Goal: Task Accomplishment & Management: Manage account settings

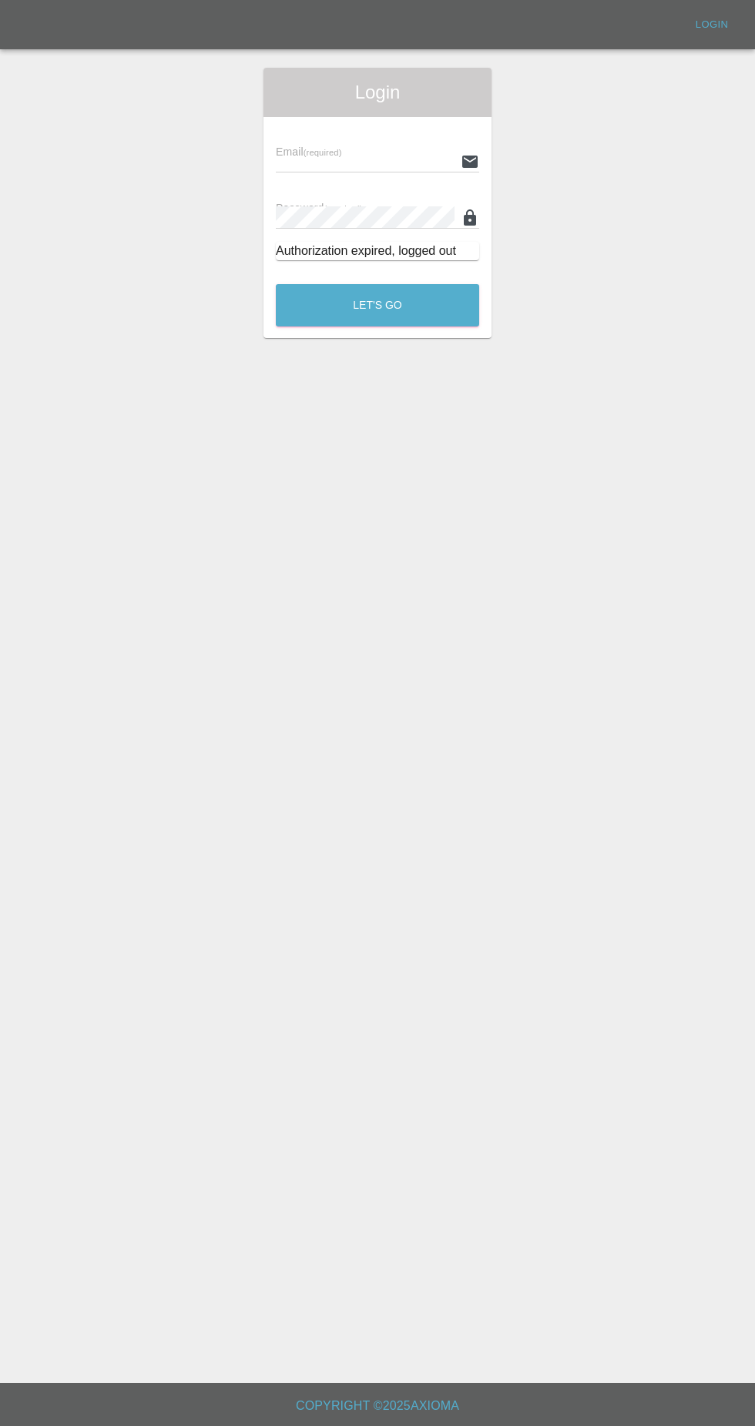
click at [335, 162] on input "text" at bounding box center [365, 161] width 179 height 22
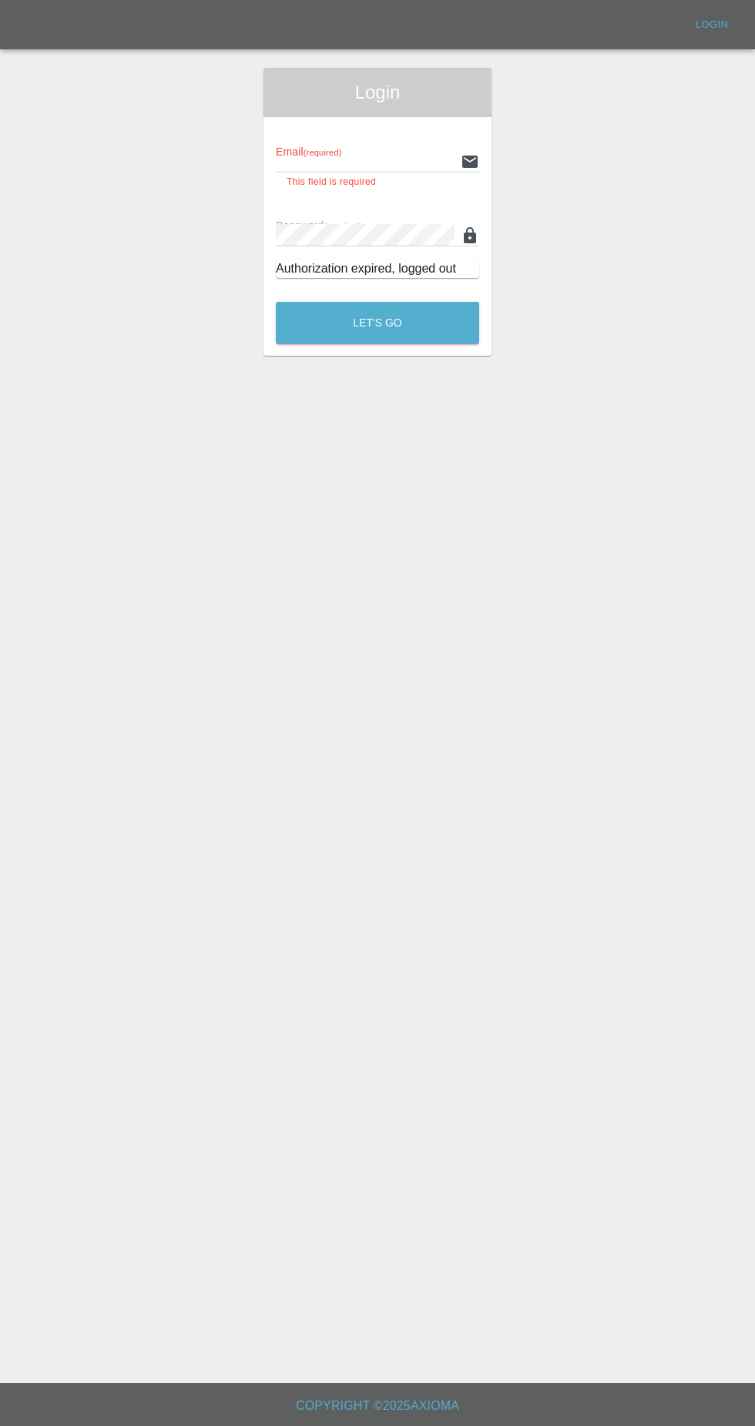
type input "[EMAIL_ADDRESS][DOMAIN_NAME]"
click at [276, 302] on button "Let's Go" at bounding box center [377, 323] width 203 height 42
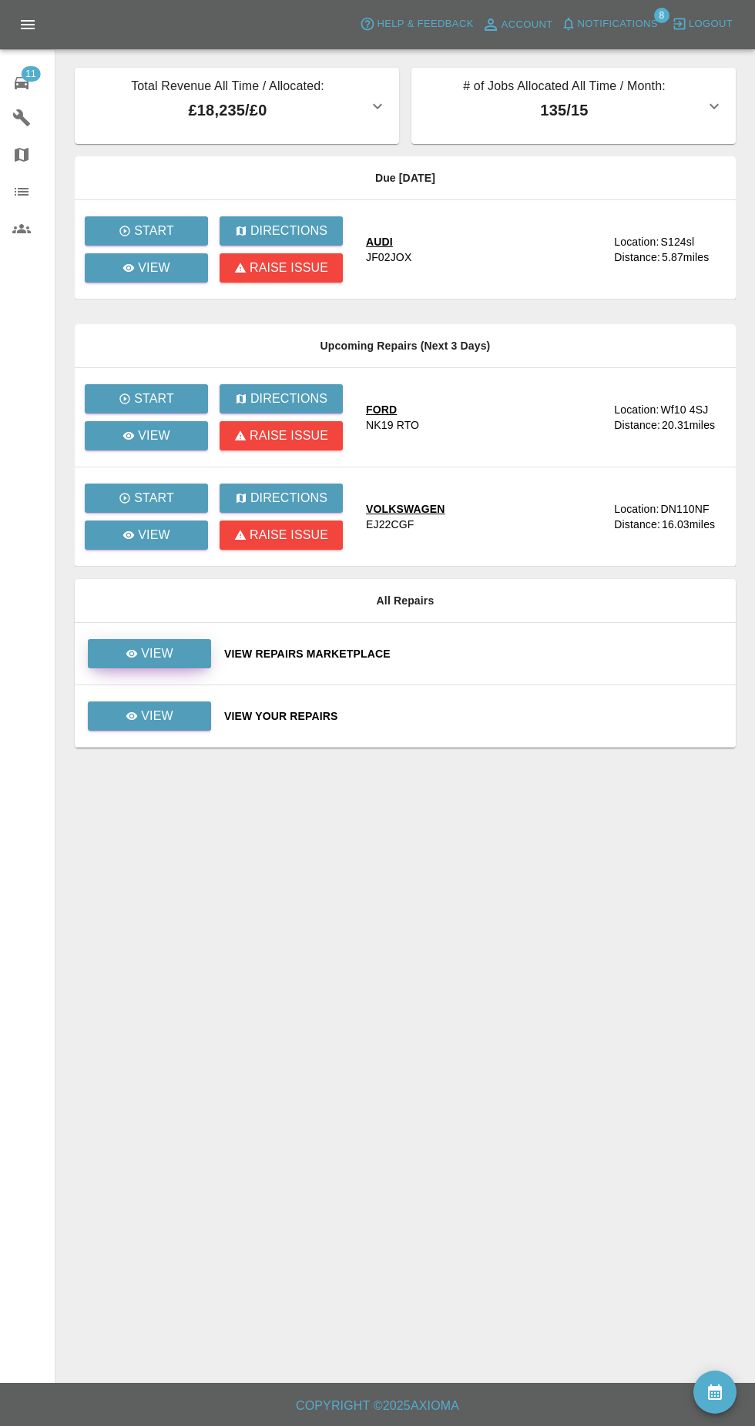
click at [132, 654] on icon at bounding box center [132, 654] width 12 height 8
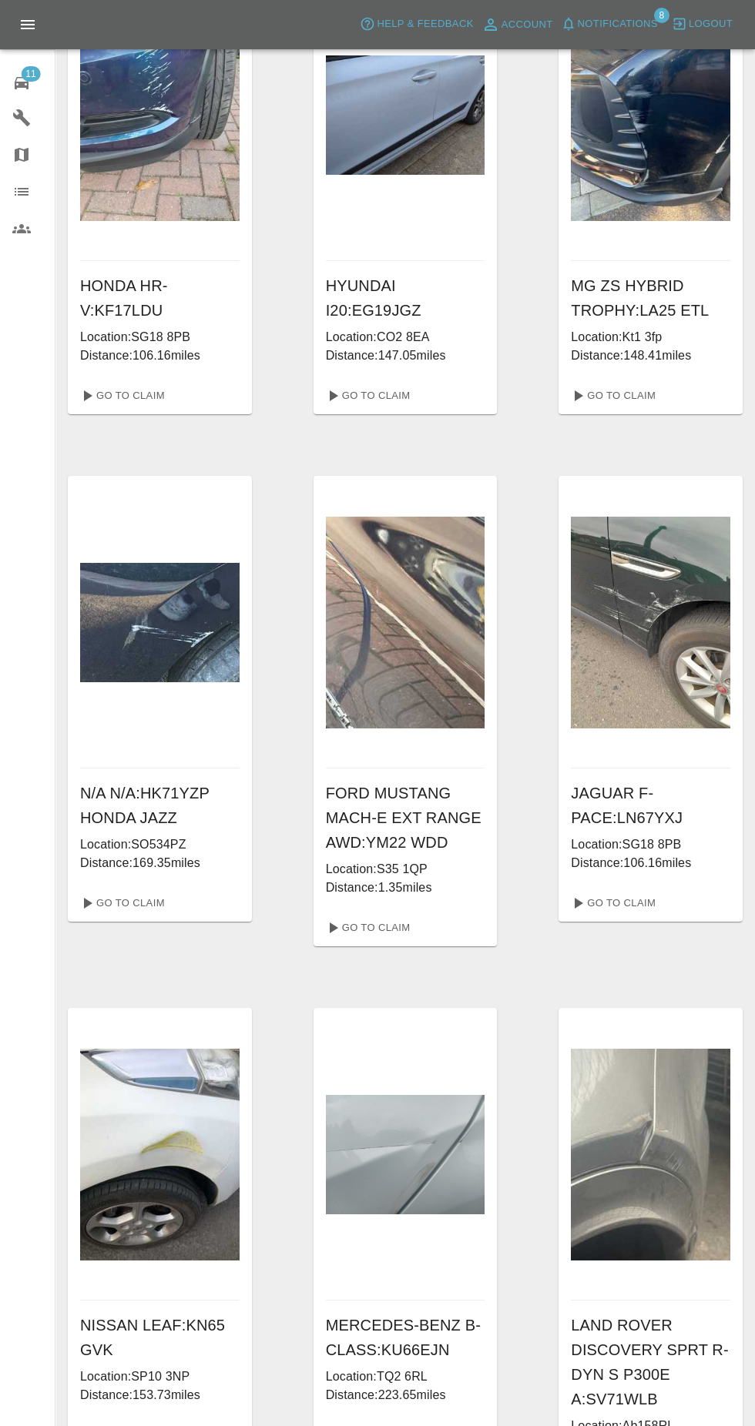
scroll to position [100, 0]
click at [381, 832] on h6 "FORD MUSTANG MACH-E EXT RANGE AWD : YM22 WDD" at bounding box center [405, 817] width 159 height 74
click at [358, 931] on link "Go To Claim" at bounding box center [367, 927] width 95 height 25
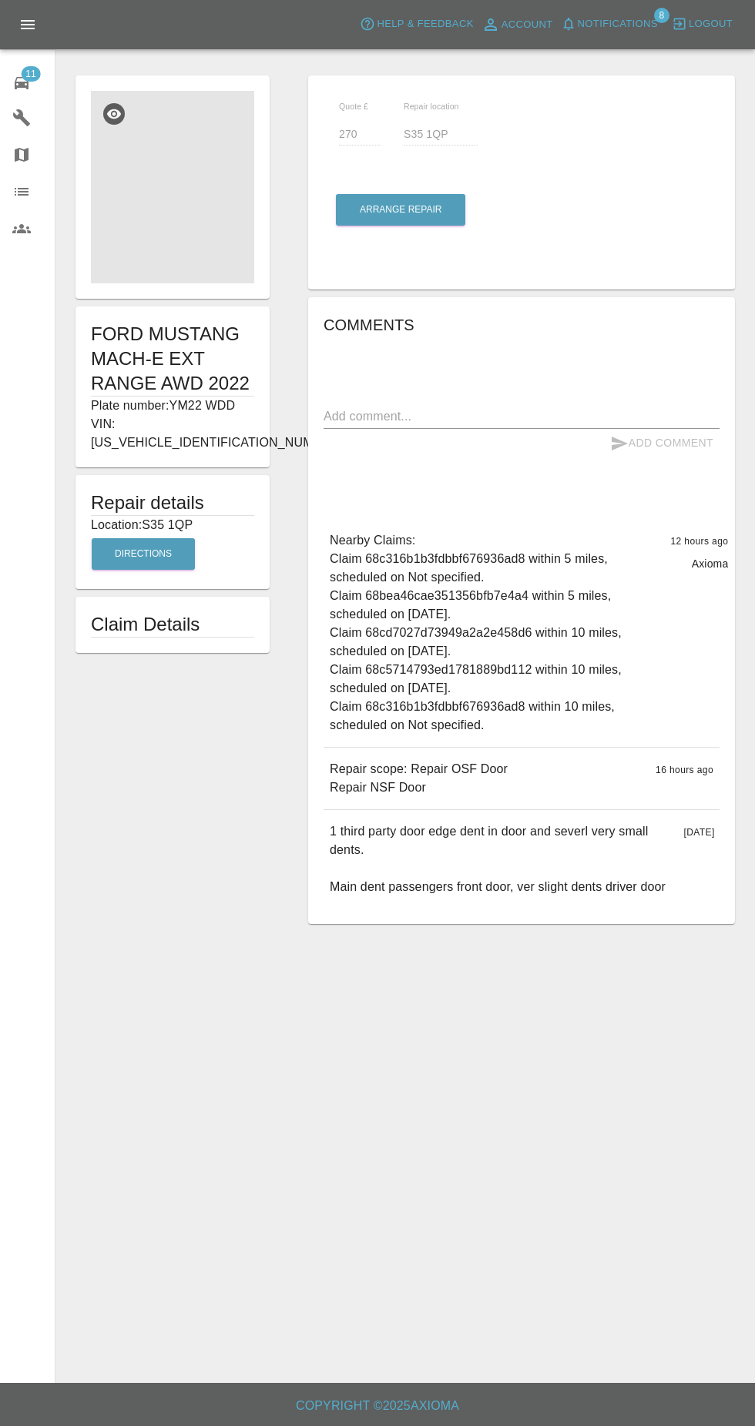
click at [122, 273] on img at bounding box center [172, 187] width 163 height 193
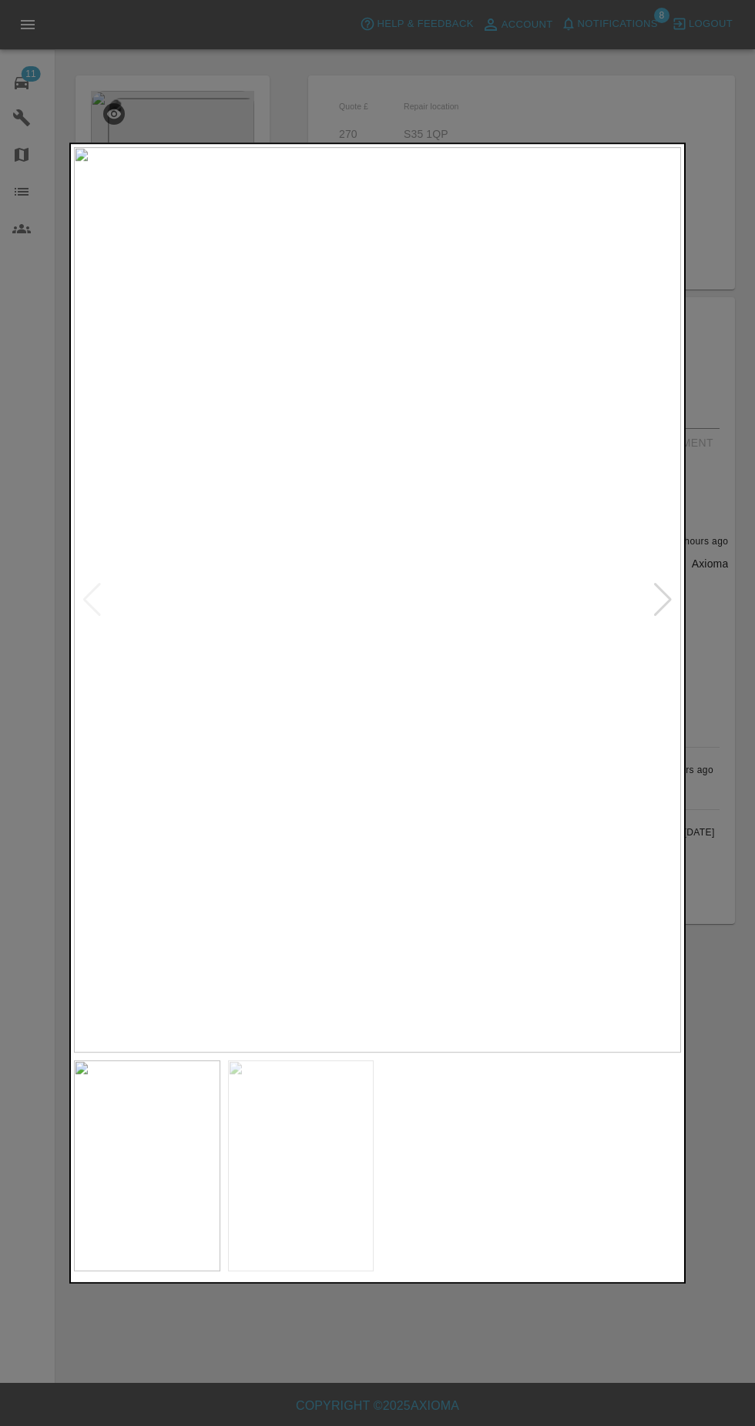
click at [364, 1194] on img at bounding box center [301, 1165] width 146 height 211
click at [202, 1134] on img at bounding box center [147, 1165] width 146 height 211
click at [354, 1111] on img at bounding box center [301, 1165] width 146 height 211
click at [170, 1136] on img at bounding box center [147, 1165] width 146 height 211
click at [36, 452] on div at bounding box center [377, 713] width 755 height 1426
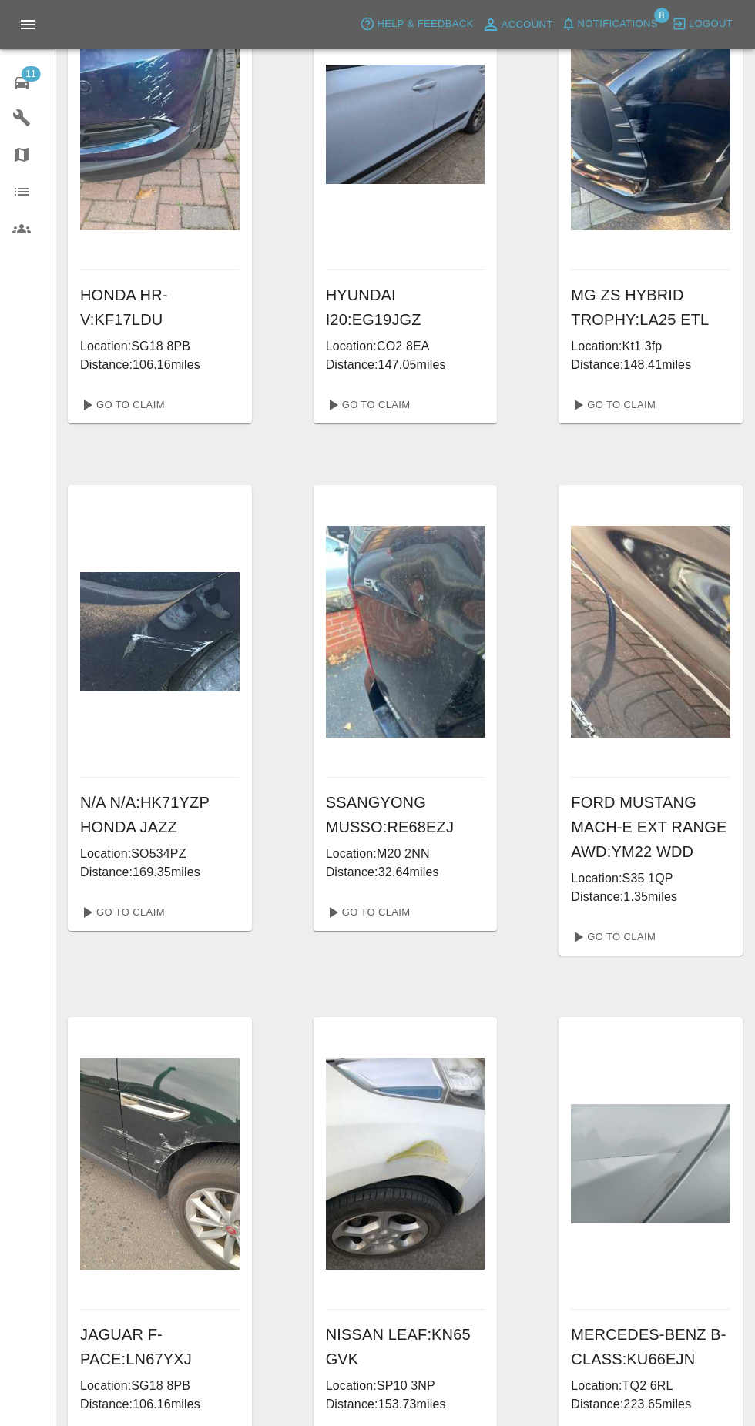
scroll to position [47, 0]
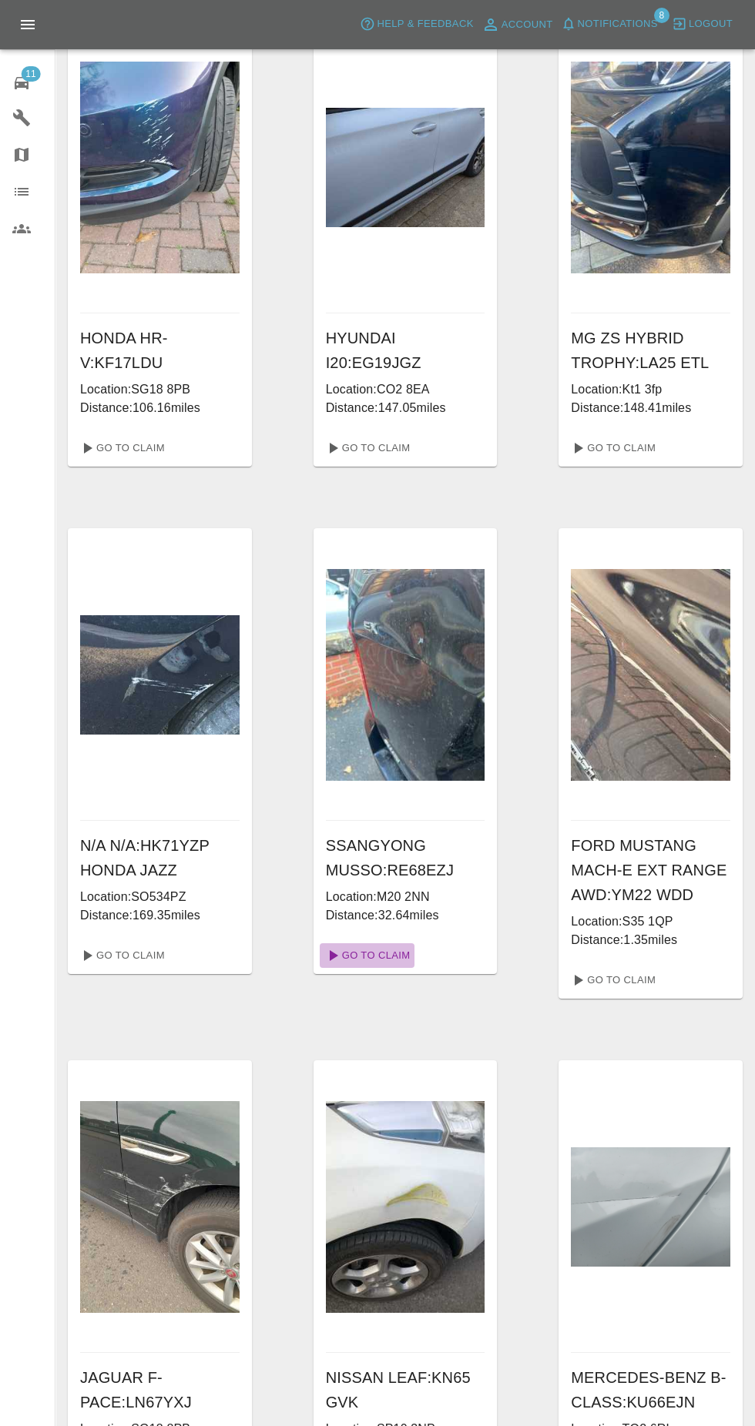
click at [400, 953] on link "Go To Claim" at bounding box center [367, 955] width 95 height 25
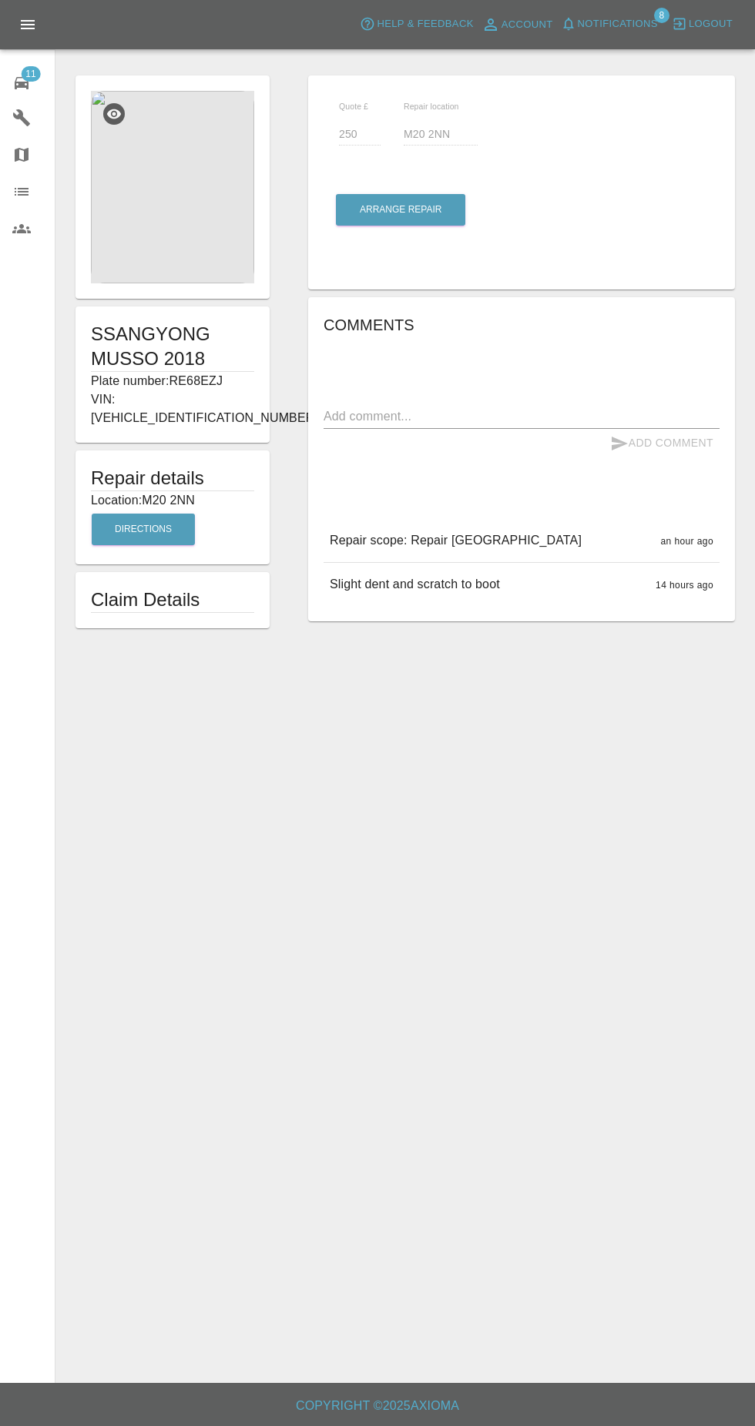
click at [191, 223] on img at bounding box center [172, 187] width 163 height 193
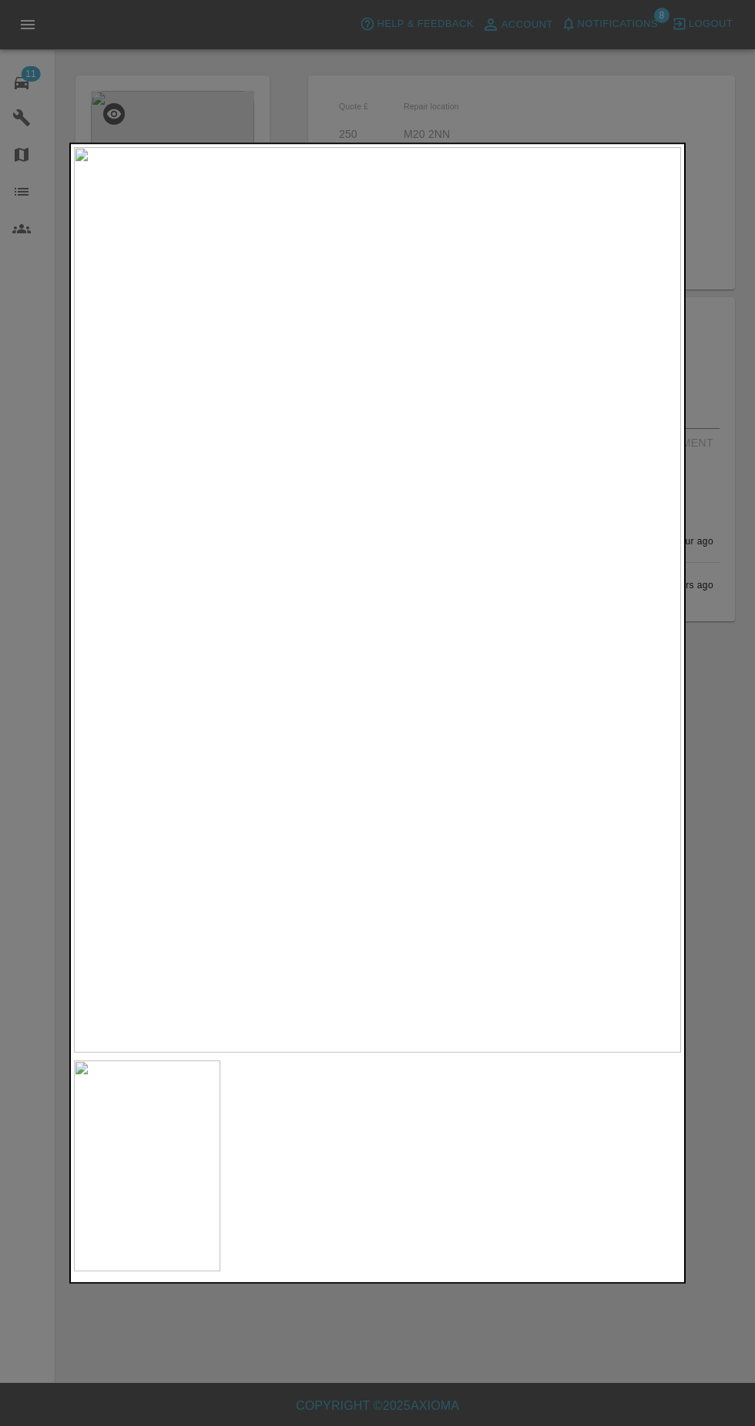
click at [357, 1426] on div at bounding box center [377, 713] width 755 height 1426
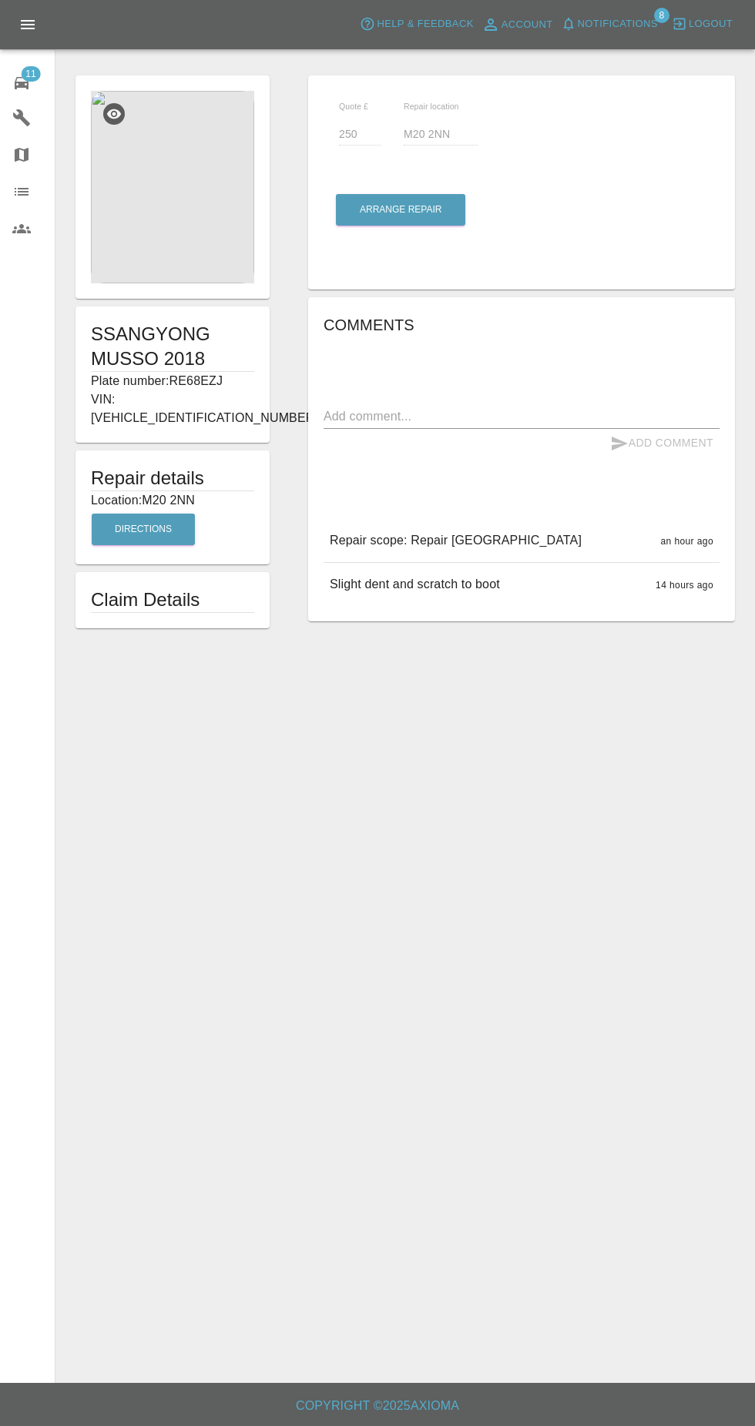
click at [236, 188] on img at bounding box center [172, 187] width 163 height 193
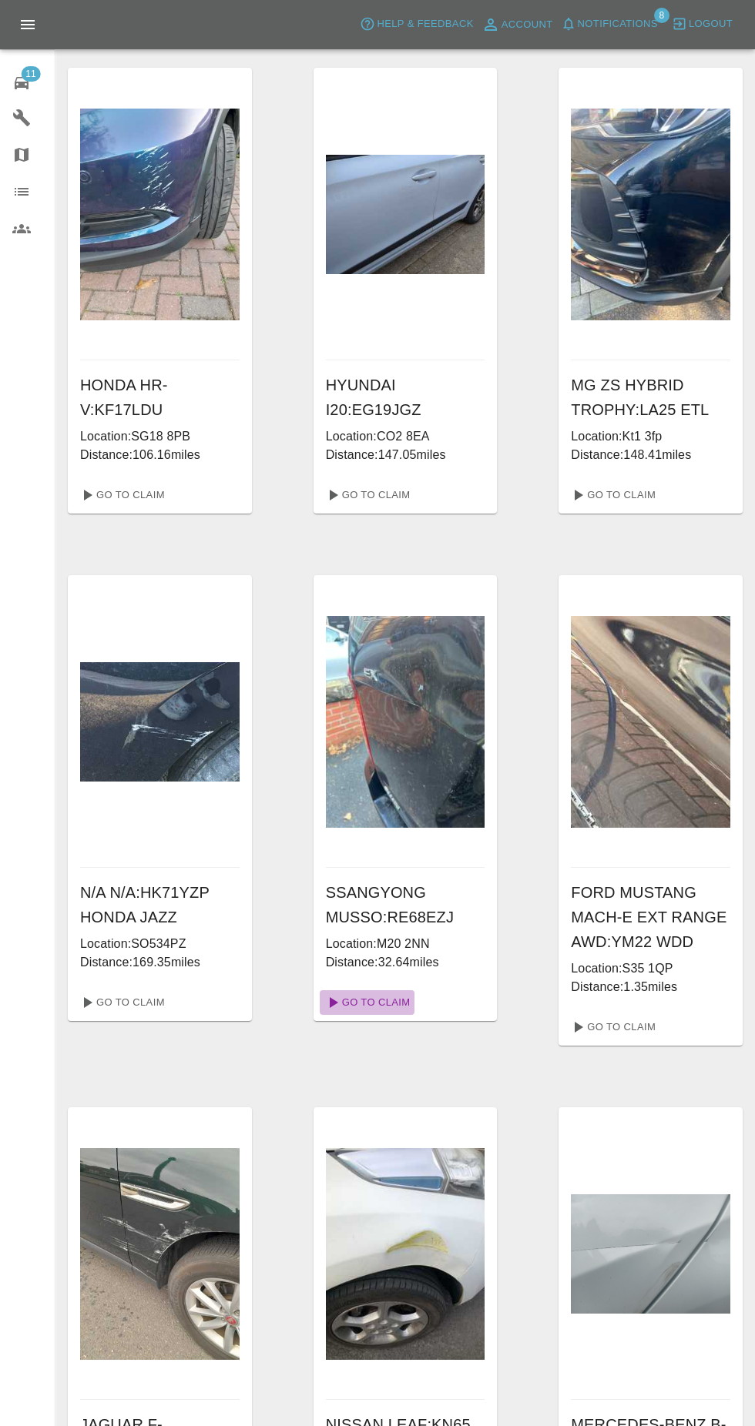
click at [366, 1001] on link "Go To Claim" at bounding box center [367, 1002] width 95 height 25
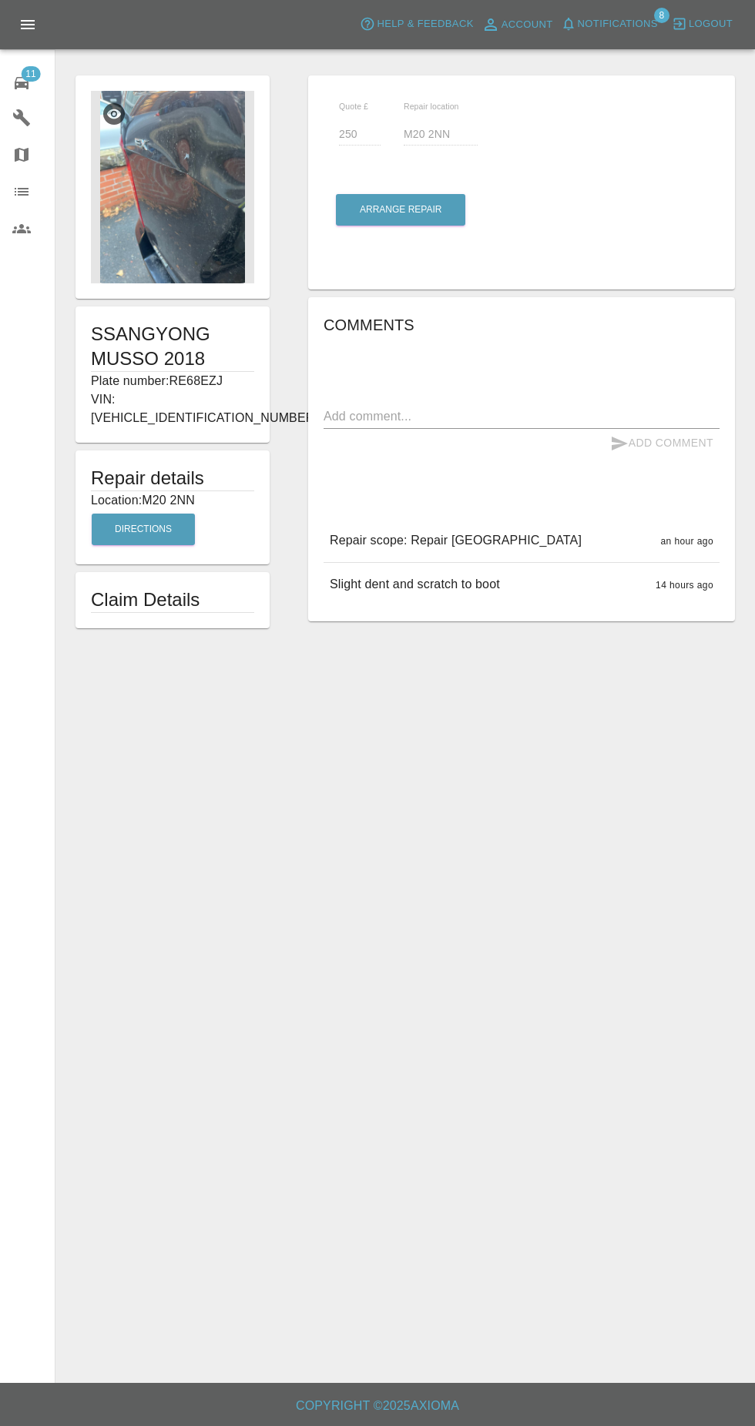
click at [166, 240] on img at bounding box center [172, 187] width 163 height 193
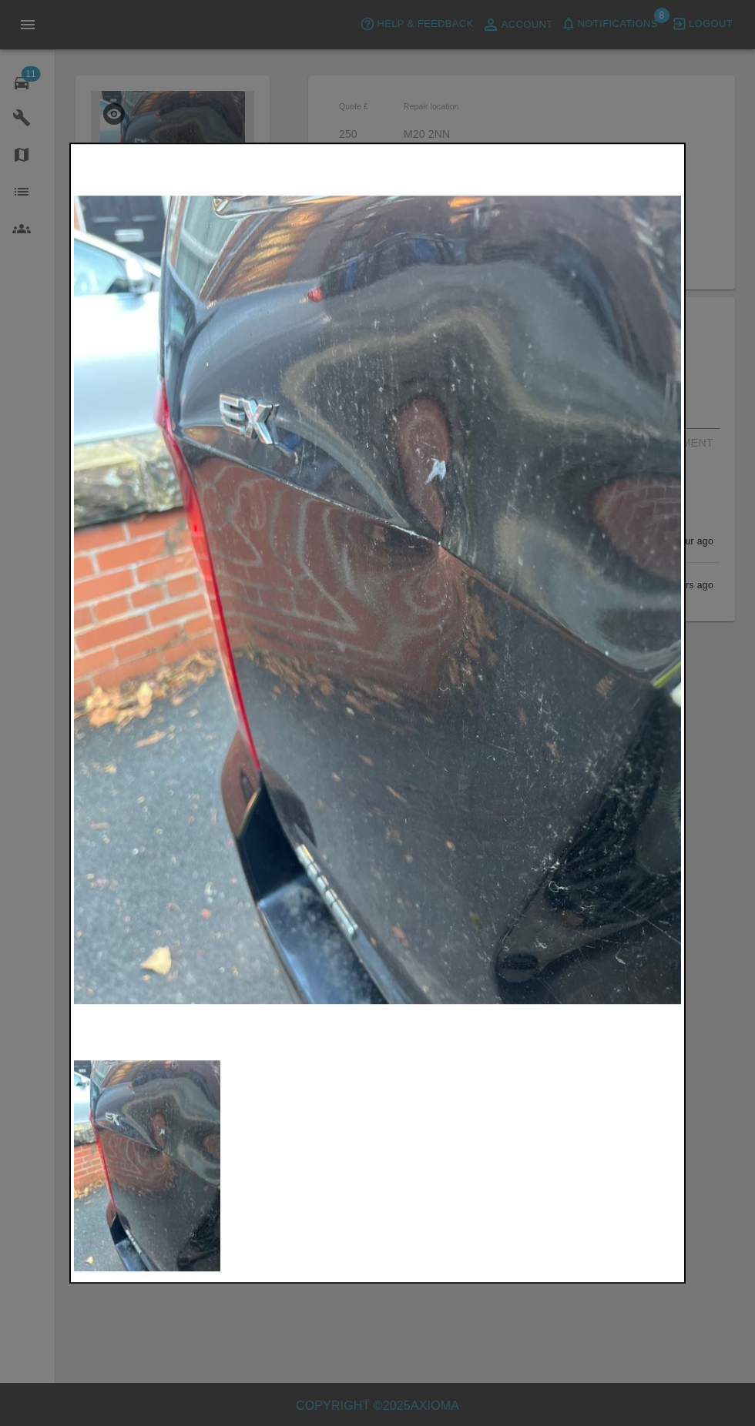
click at [331, 1386] on div at bounding box center [377, 713] width 755 height 1426
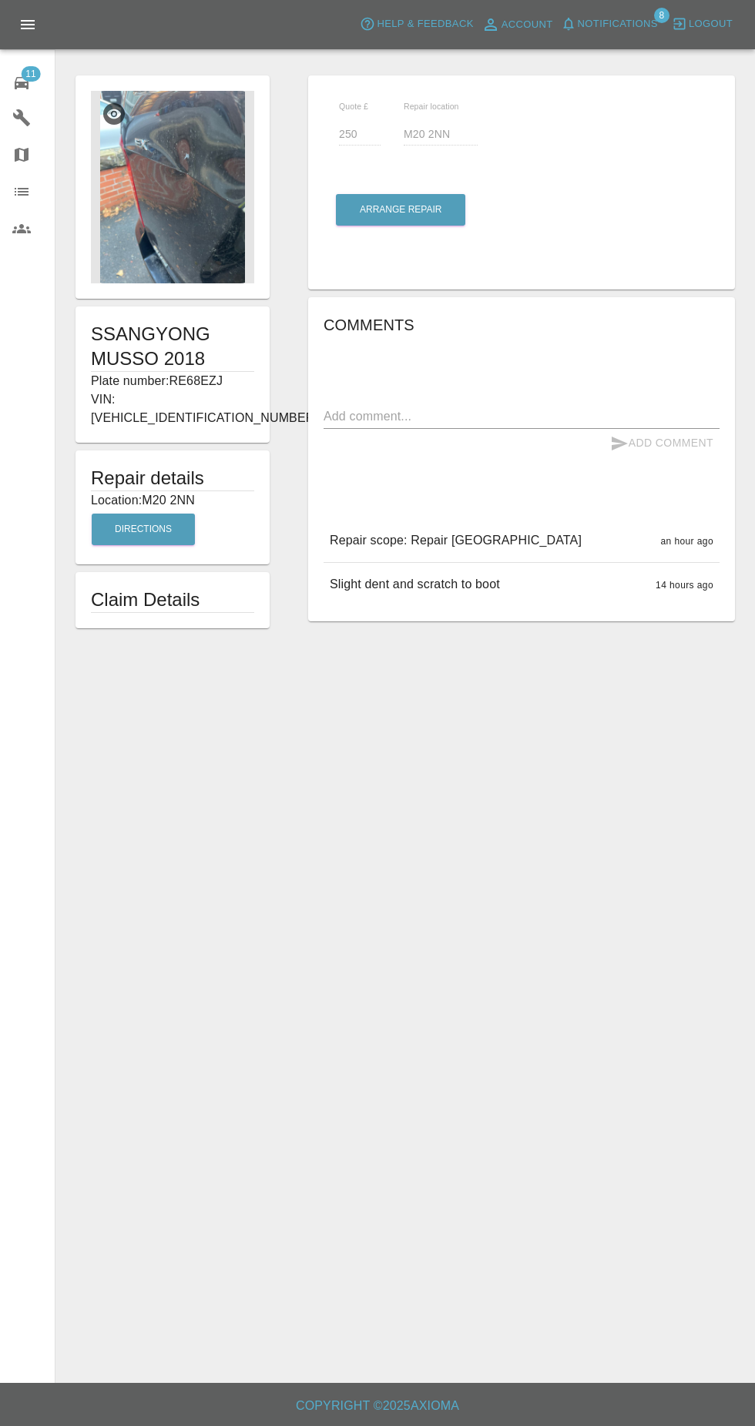
scroll to position [13, 0]
click at [416, 196] on button "Arrange Repair" at bounding box center [400, 210] width 129 height 32
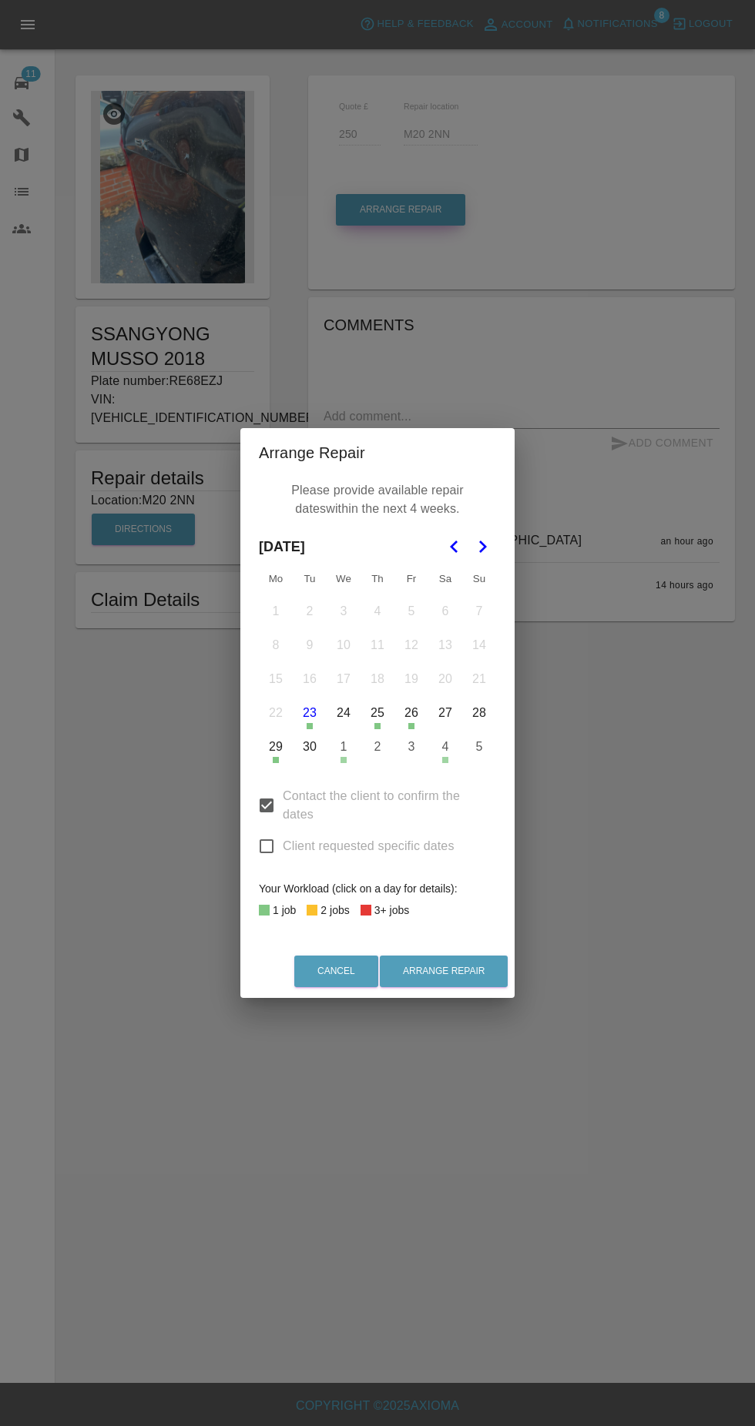
scroll to position [14, 0]
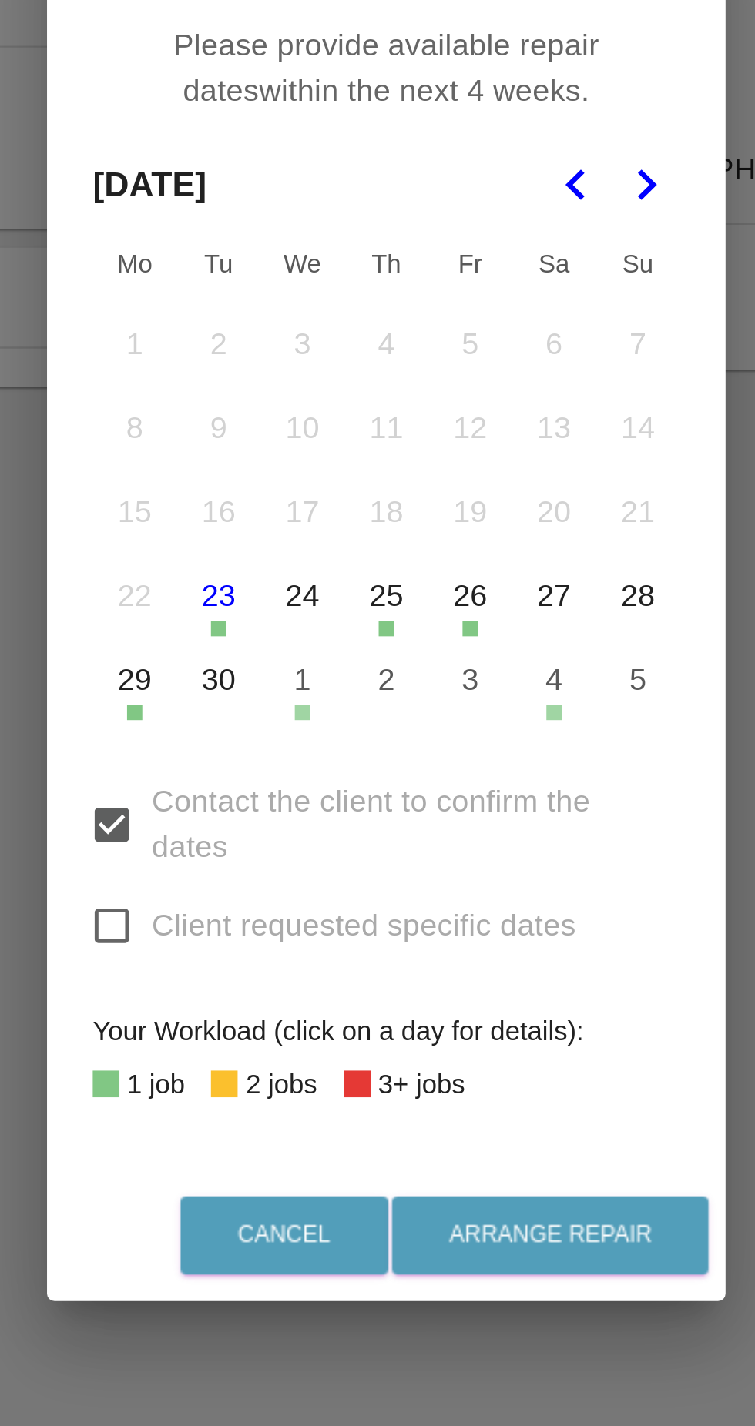
click at [412, 752] on button "3" at bounding box center [411, 747] width 32 height 32
click at [485, 542] on icon "Go to the Next Month" at bounding box center [482, 547] width 18 height 18
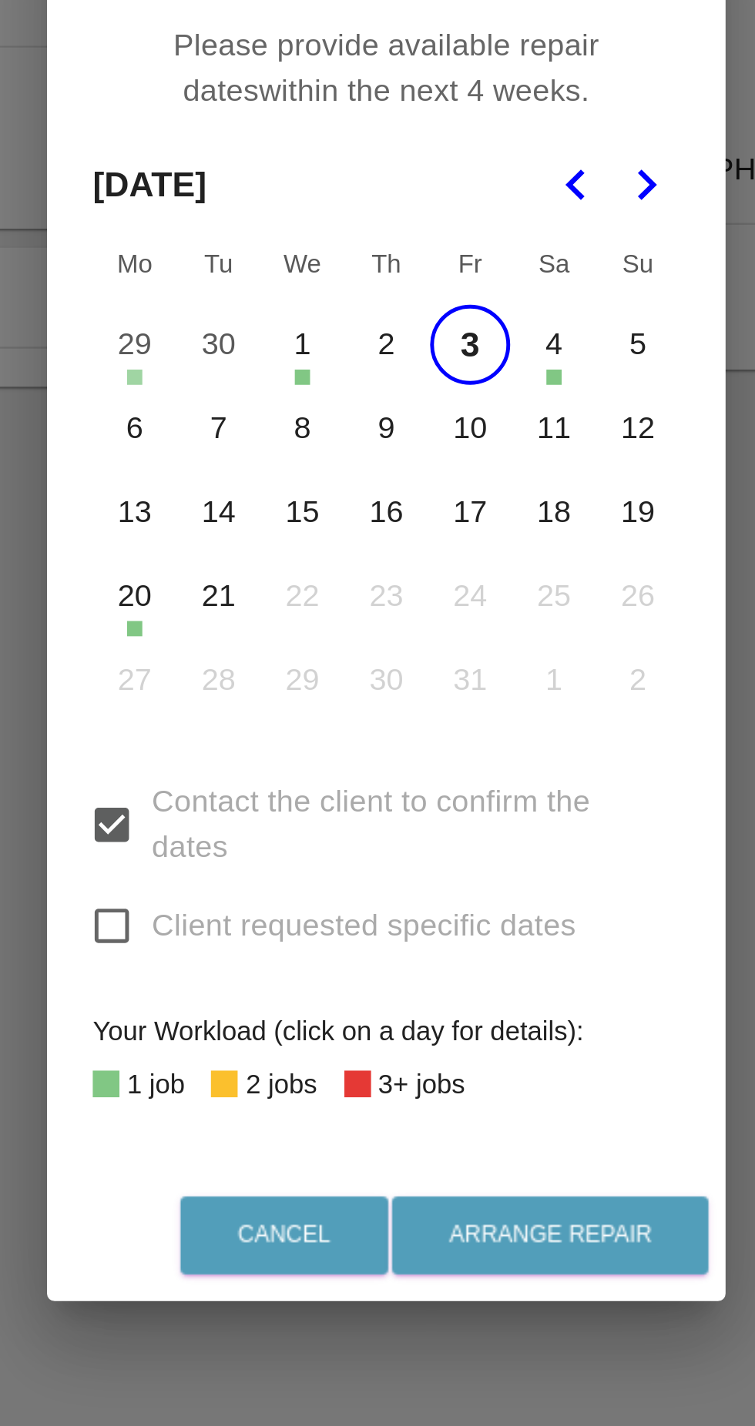
click at [492, 541] on button "Go to the Next Month" at bounding box center [482, 547] width 28 height 28
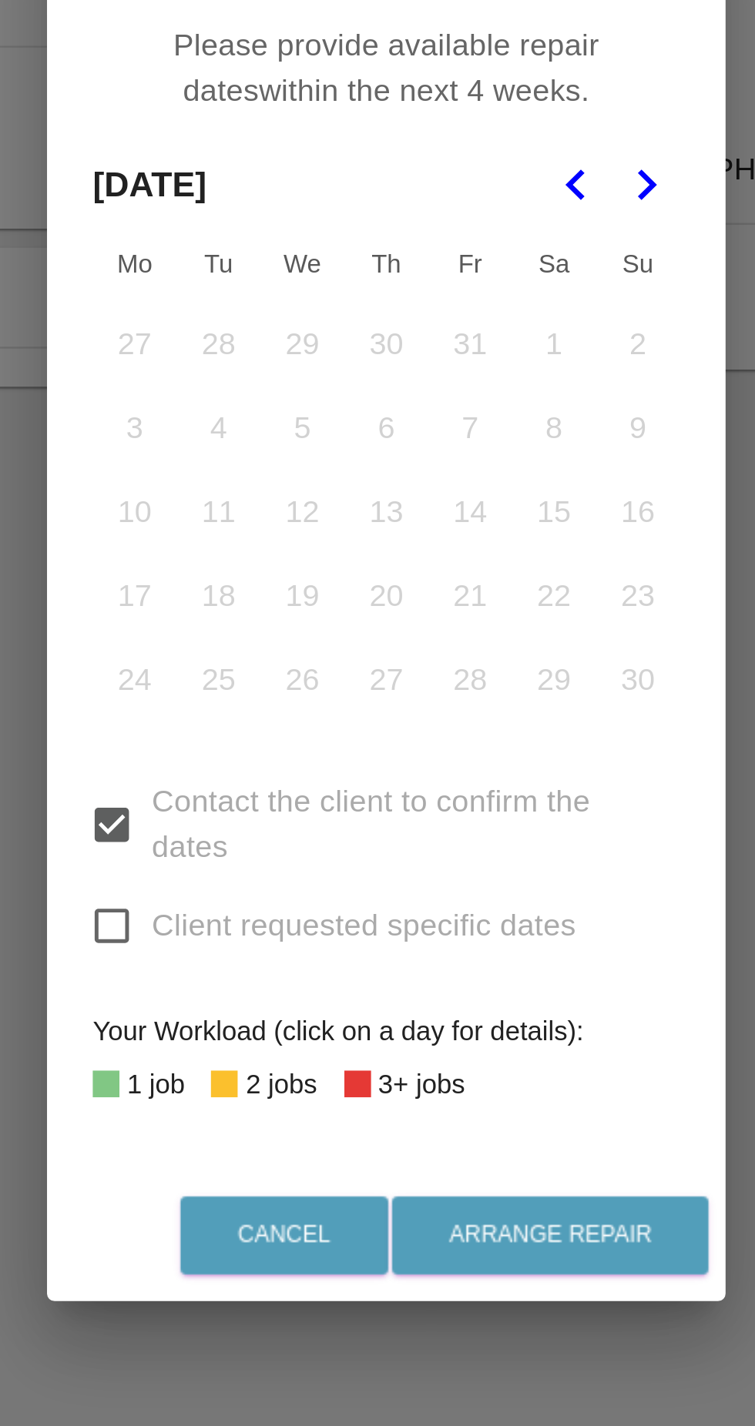
click at [444, 553] on button "Go to the Previous Month" at bounding box center [455, 547] width 28 height 28
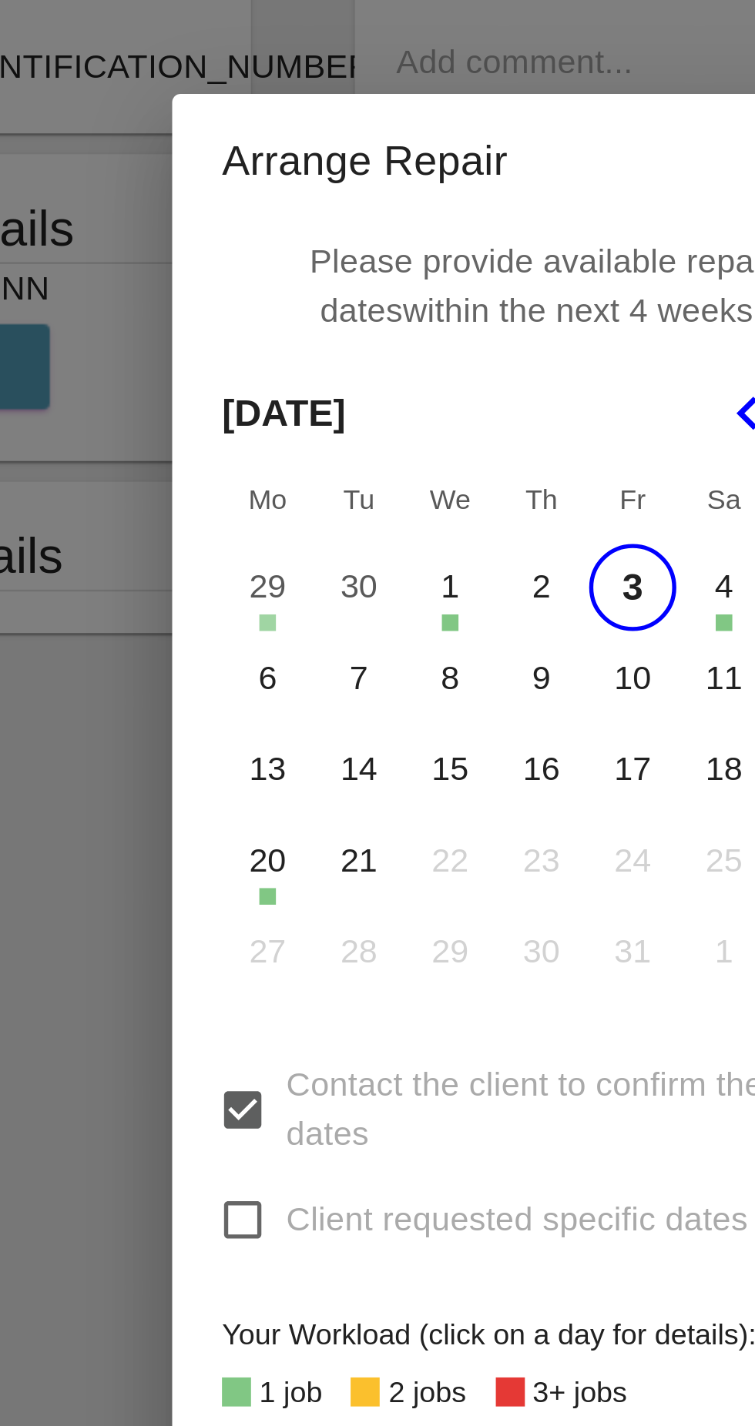
scroll to position [13, 0]
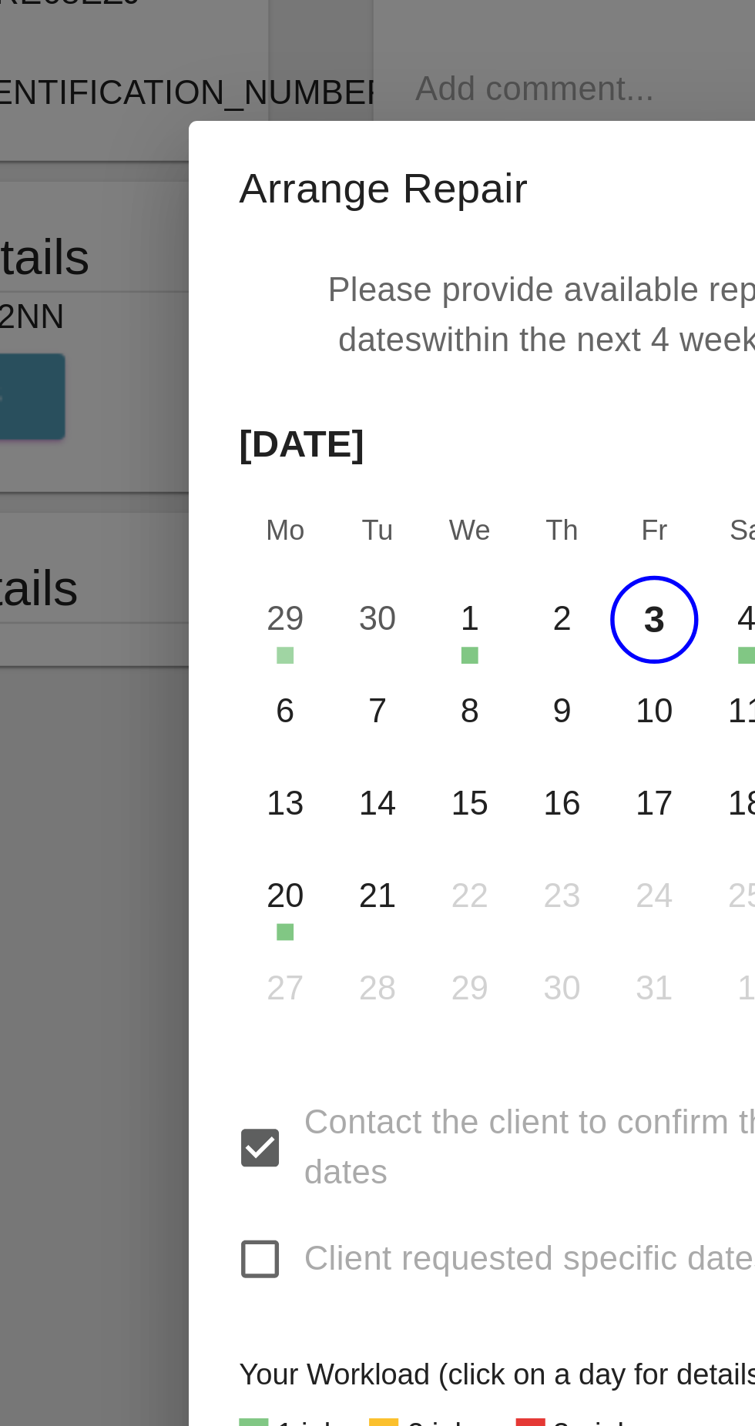
click at [274, 642] on button "6" at bounding box center [276, 645] width 32 height 32
click at [308, 650] on button "7" at bounding box center [309, 645] width 32 height 32
click at [342, 648] on button "8" at bounding box center [343, 645] width 32 height 32
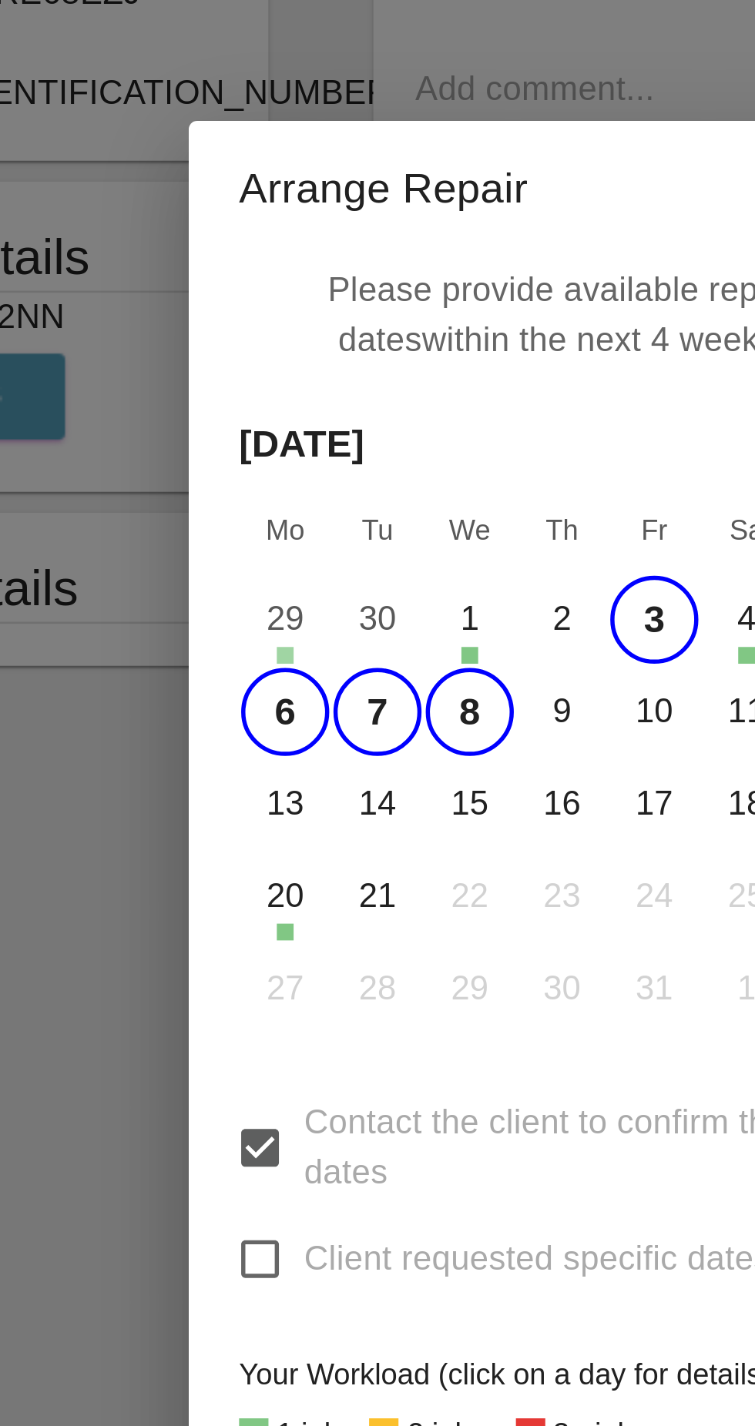
click at [370, 645] on button "9" at bounding box center [377, 645] width 32 height 32
click at [407, 647] on button "10" at bounding box center [411, 645] width 32 height 32
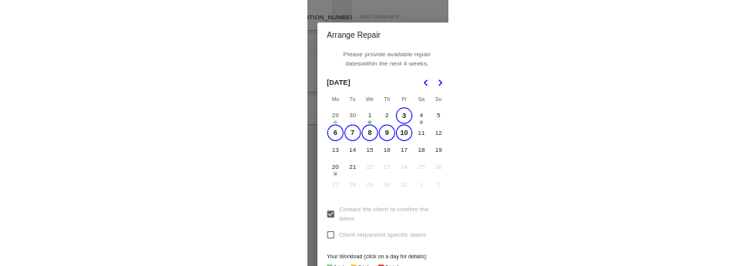
scroll to position [0, 0]
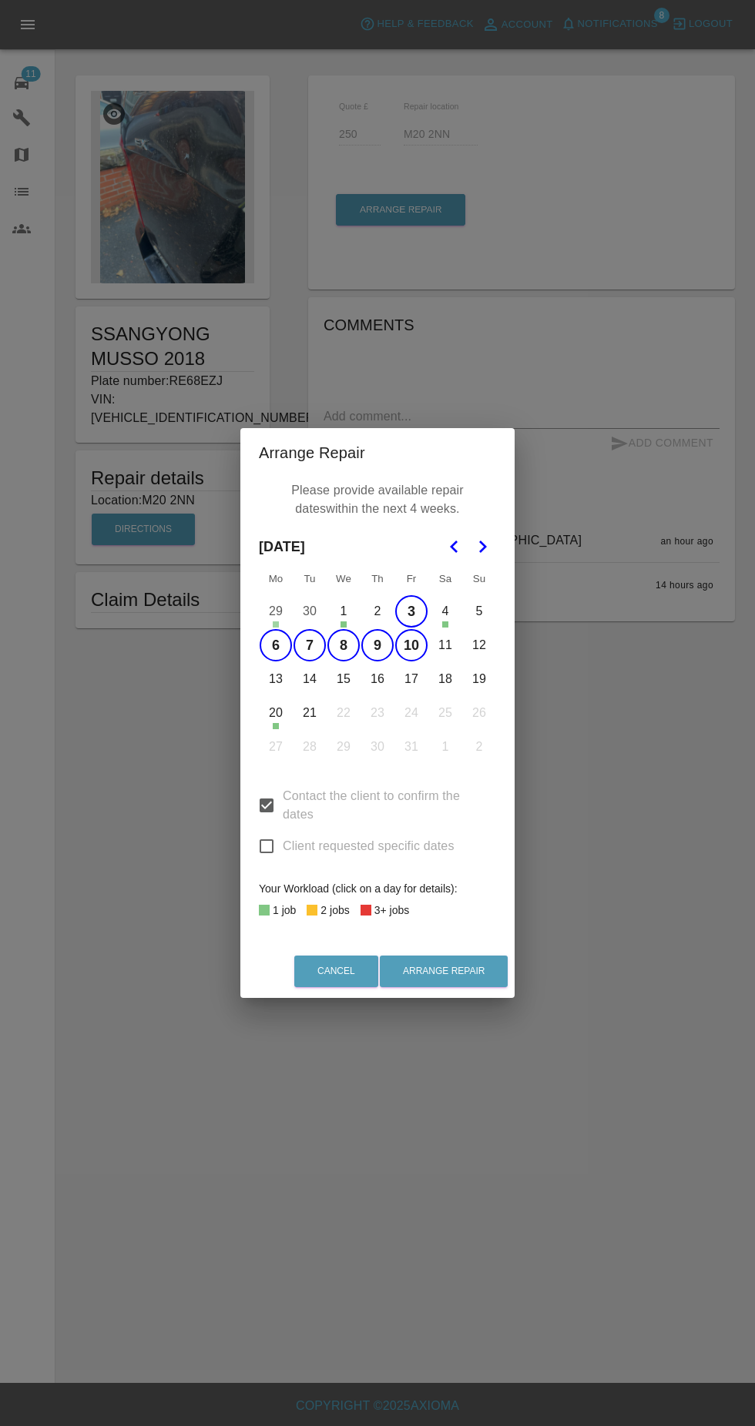
click at [270, 695] on button "13" at bounding box center [276, 679] width 32 height 32
click at [310, 695] on button "14" at bounding box center [309, 679] width 32 height 32
click at [343, 695] on button "15" at bounding box center [343, 679] width 32 height 32
click at [371, 695] on button "16" at bounding box center [377, 679] width 32 height 32
click at [411, 695] on button "17" at bounding box center [411, 679] width 32 height 32
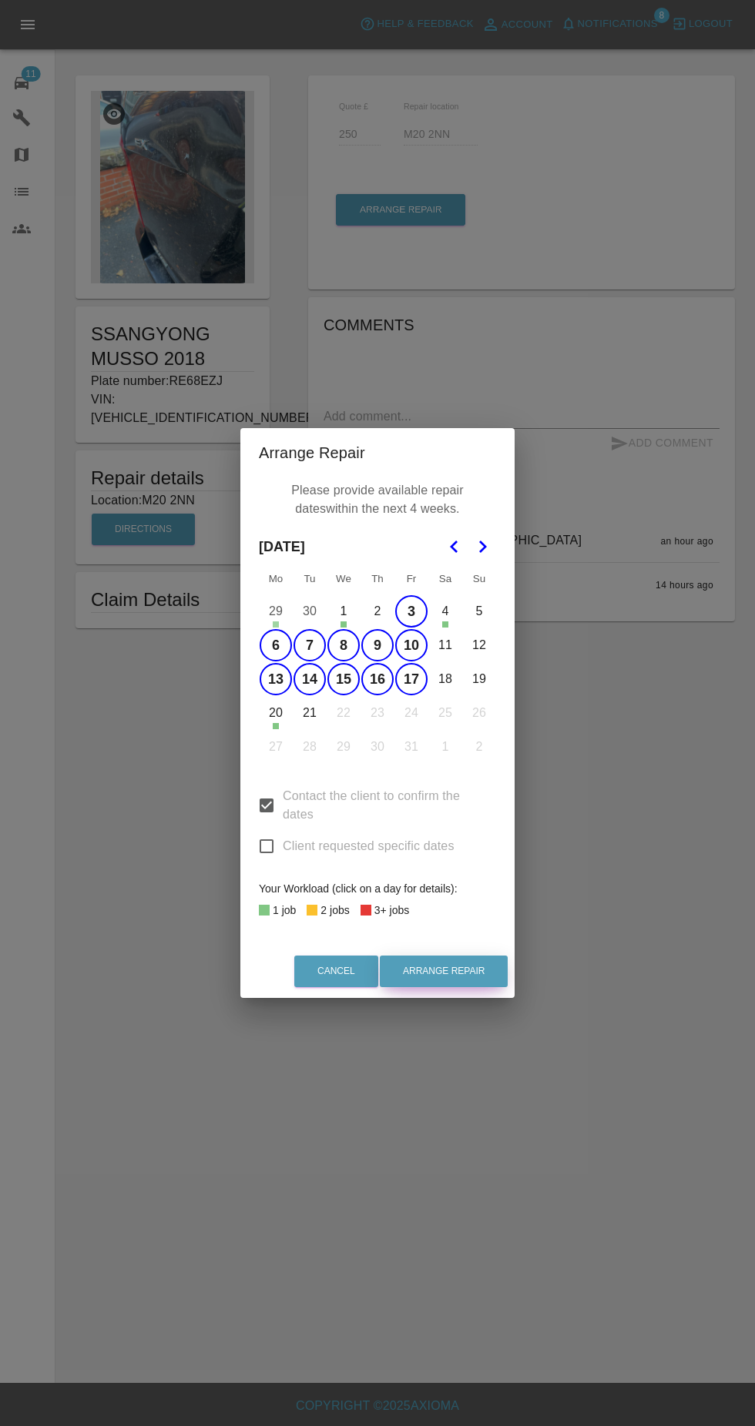
click at [431, 987] on button "Arrange Repair" at bounding box center [444, 972] width 128 height 32
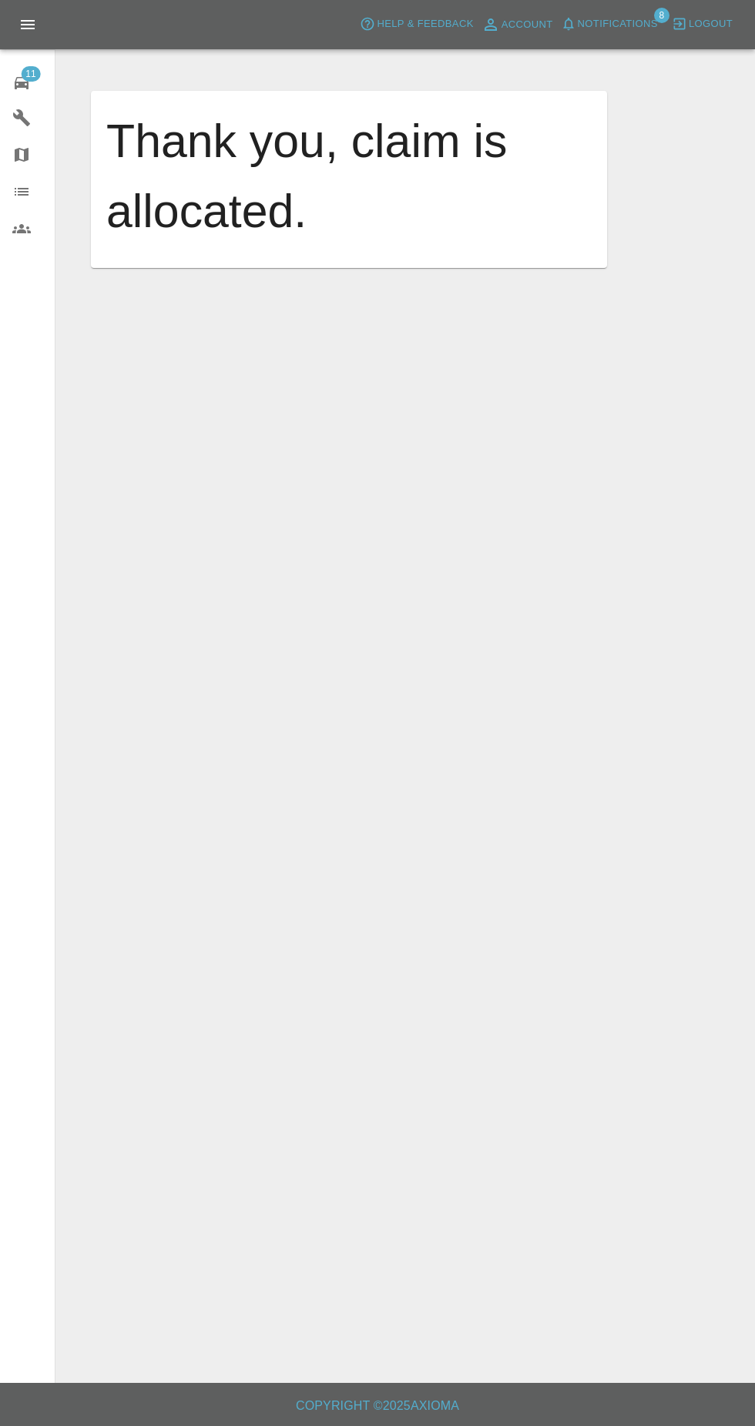
click at [640, 32] on span "Notifications" at bounding box center [618, 24] width 80 height 18
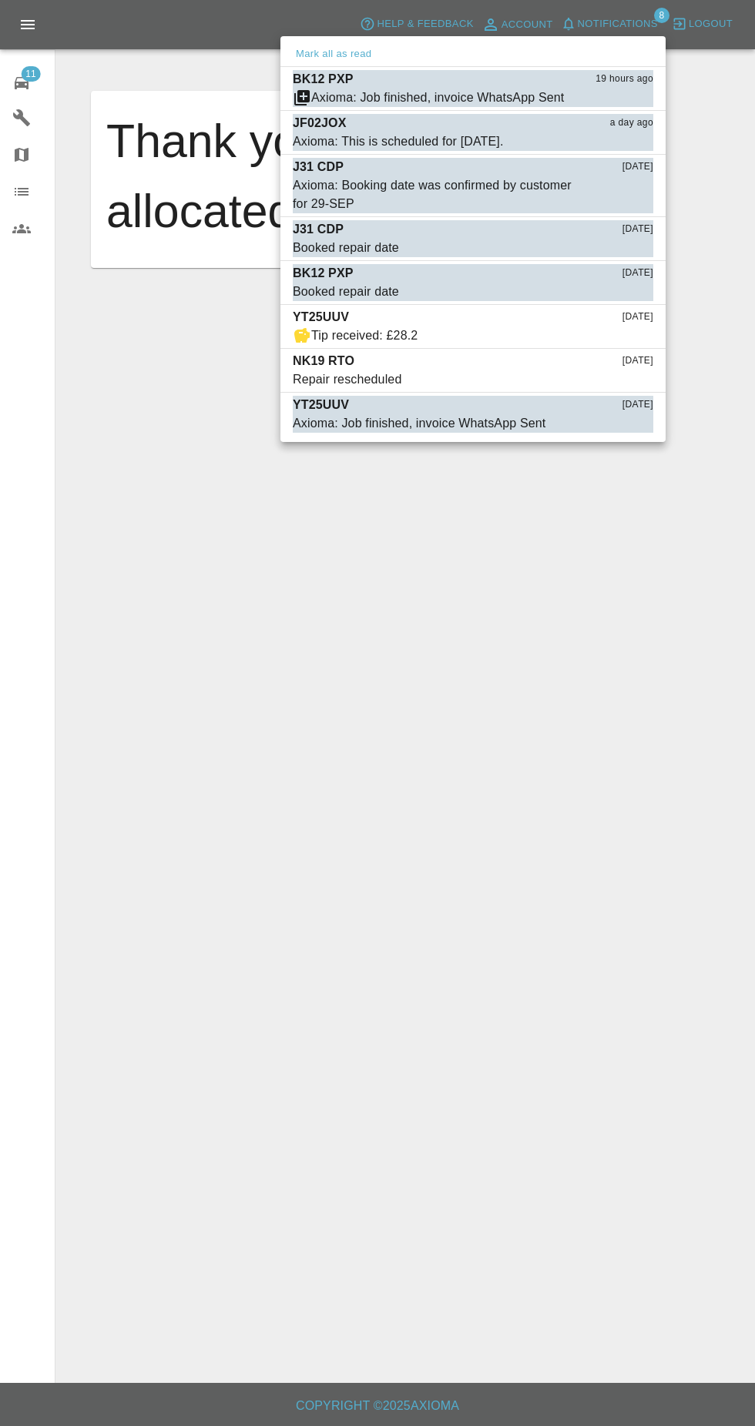
click at [47, 78] on div at bounding box center [377, 713] width 755 height 1426
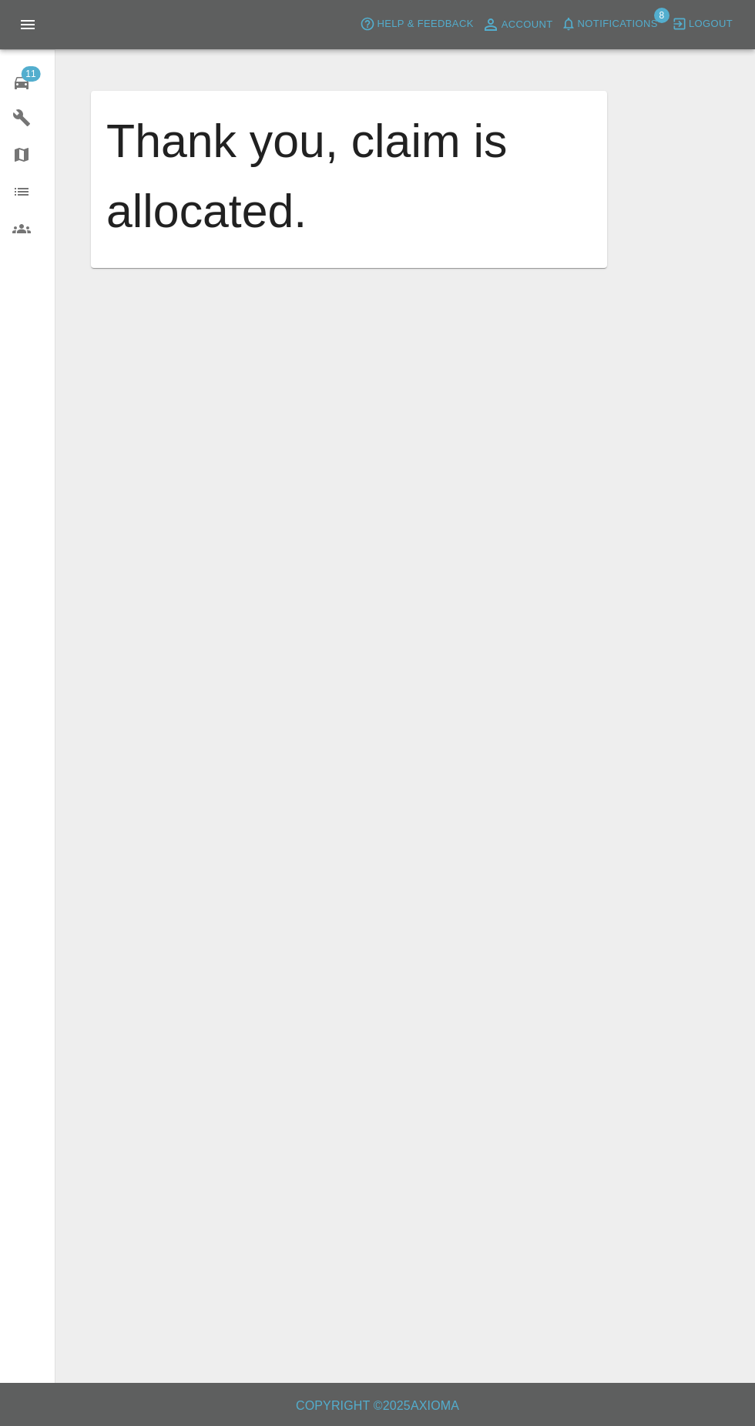
click at [36, 87] on div "11" at bounding box center [33, 81] width 43 height 22
